Goal: Information Seeking & Learning: Learn about a topic

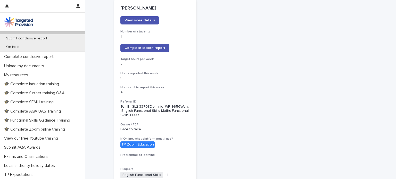
scroll to position [129, 0]
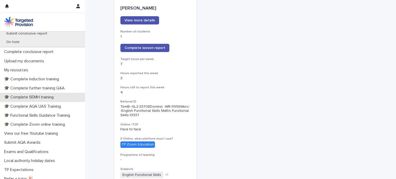
click at [45, 99] on p "🎓 Complete SEMH training" at bounding box center [30, 97] width 56 height 5
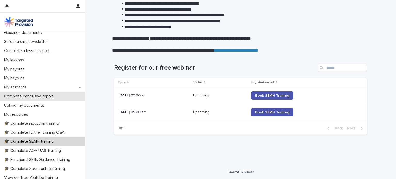
scroll to position [52, 0]
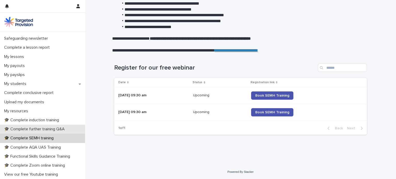
click at [48, 131] on p "🎓 Complete further training Q&A" at bounding box center [35, 129] width 67 height 5
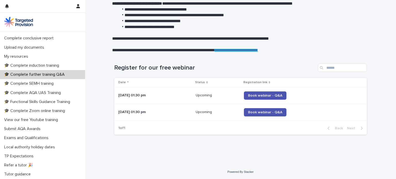
scroll to position [115, 0]
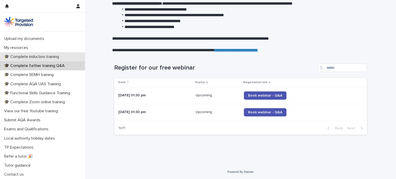
click at [44, 57] on p "🎓 Complete induction training" at bounding box center [32, 56] width 61 height 5
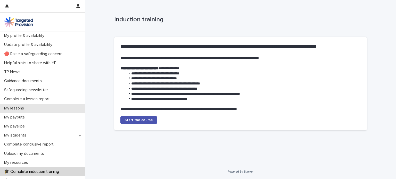
click at [33, 106] on div "My lessons" at bounding box center [42, 108] width 85 height 9
